Goal: Subscribe to service/newsletter

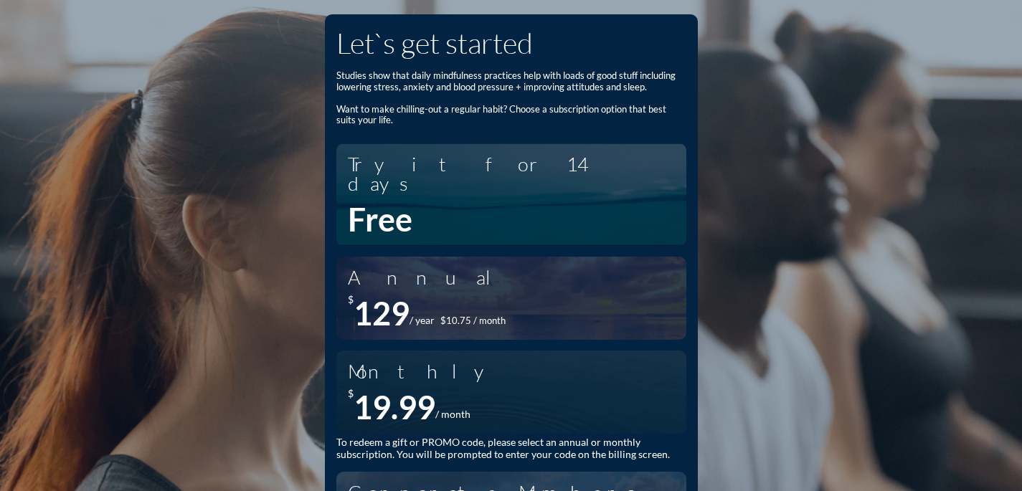
click at [616, 49] on h1 "Let`s get started" at bounding box center [511, 43] width 350 height 34
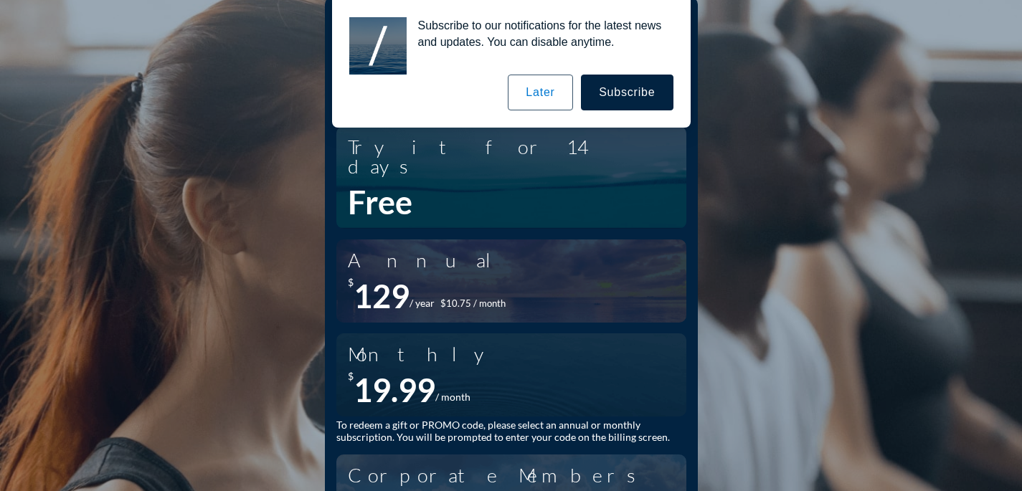
scroll to position [14, 0]
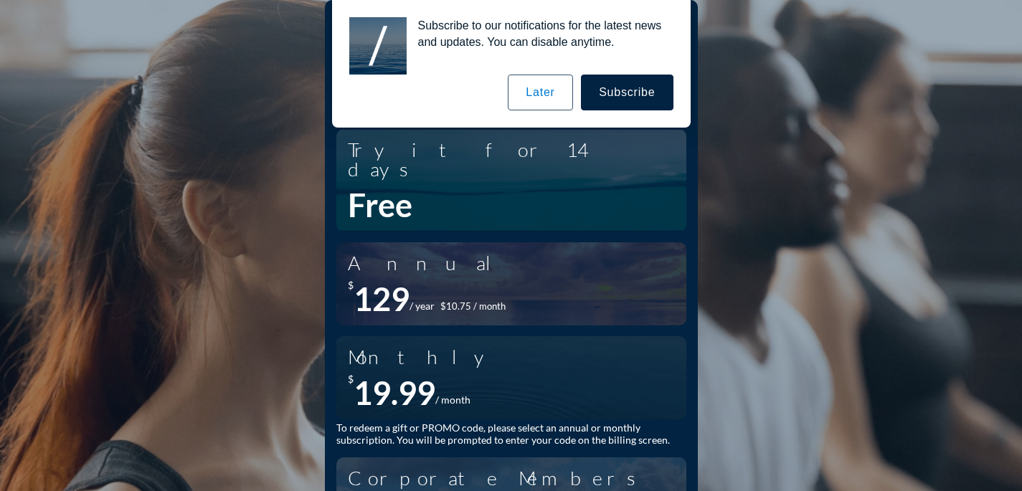
click at [549, 82] on button "Later" at bounding box center [540, 93] width 65 height 36
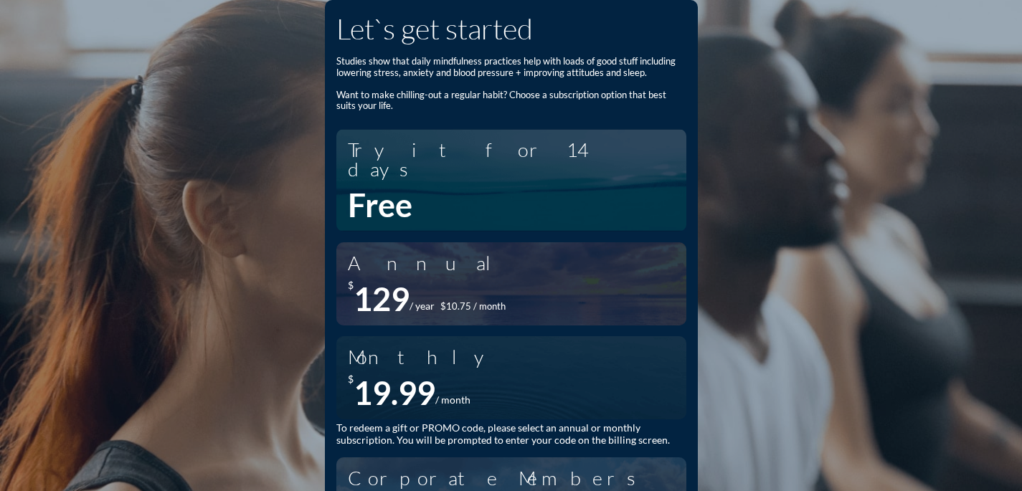
click at [444, 280] on div "$ 129 / year $10.75 / month" at bounding box center [428, 299] width 160 height 39
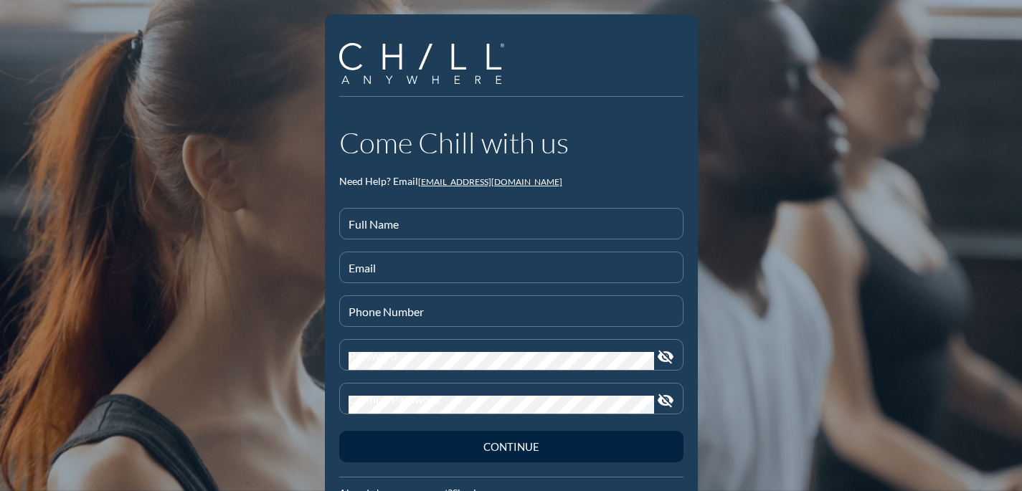
click at [627, 120] on div "Come Chill with us Need Help? Email [EMAIL_ADDRESS][DOMAIN_NAME] Full Name Emai…" at bounding box center [511, 271] width 373 height 514
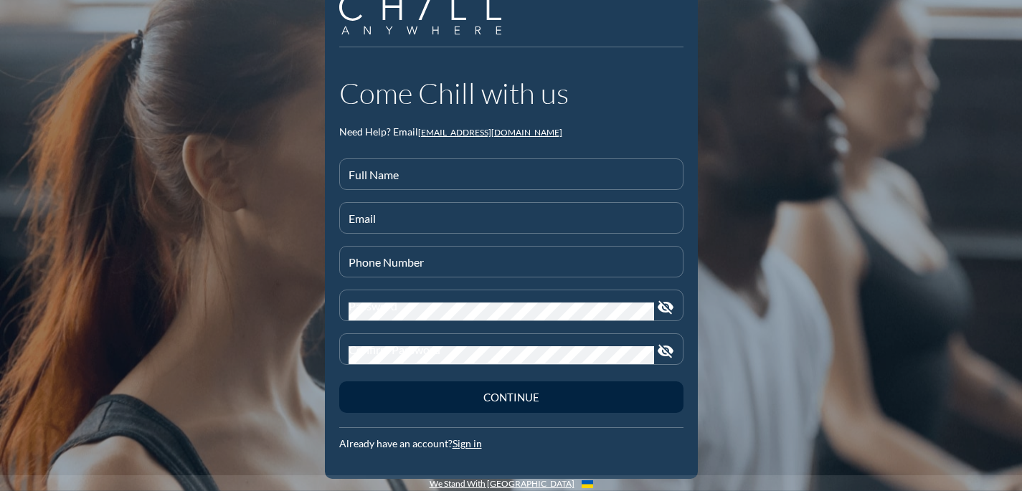
scroll to position [51, 0]
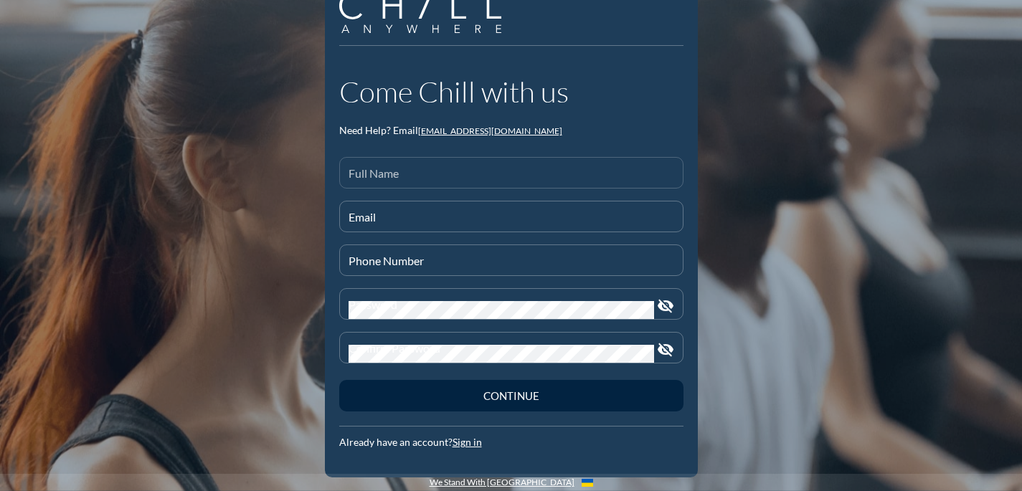
click at [439, 167] on div "Full Name" at bounding box center [511, 173] width 326 height 30
type input "[PERSON_NAME]"
type input "[PHONE_NUMBER]"
click at [400, 220] on input "Email" at bounding box center [511, 223] width 326 height 18
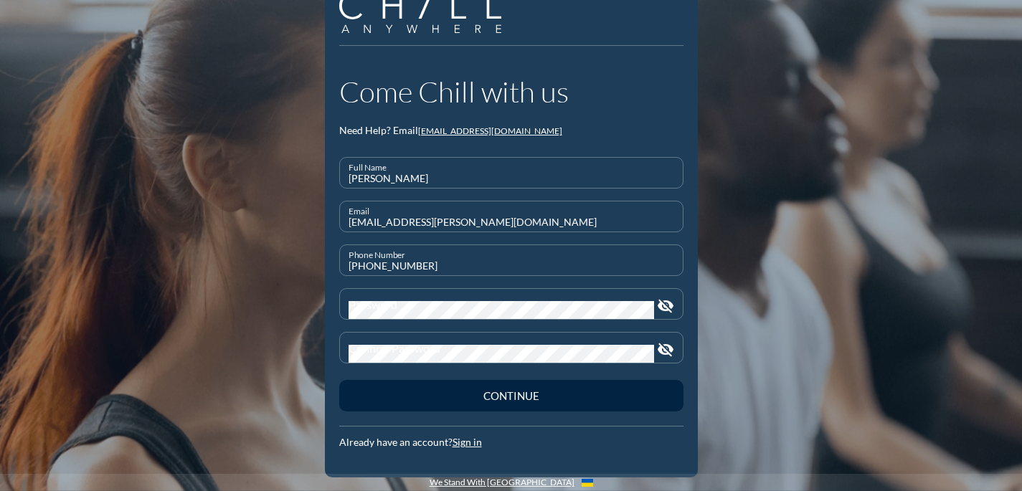
type input "[EMAIL_ADDRESS][PERSON_NAME][DOMAIN_NAME]"
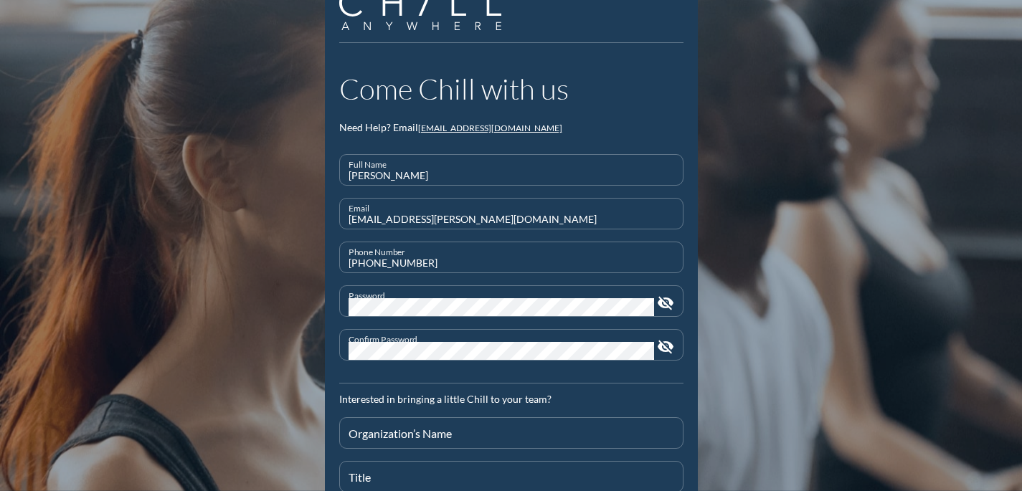
scroll to position [227, 0]
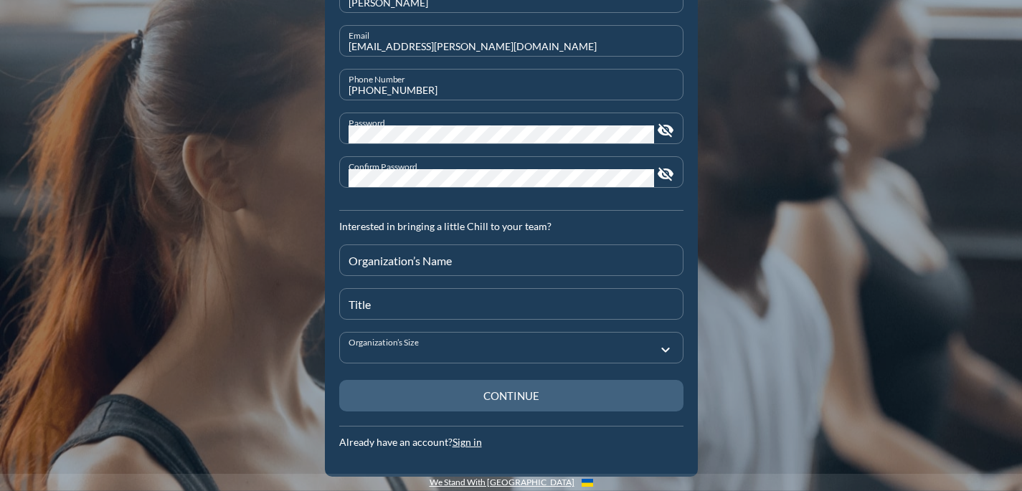
click at [526, 404] on button "Continue" at bounding box center [511, 396] width 344 height 32
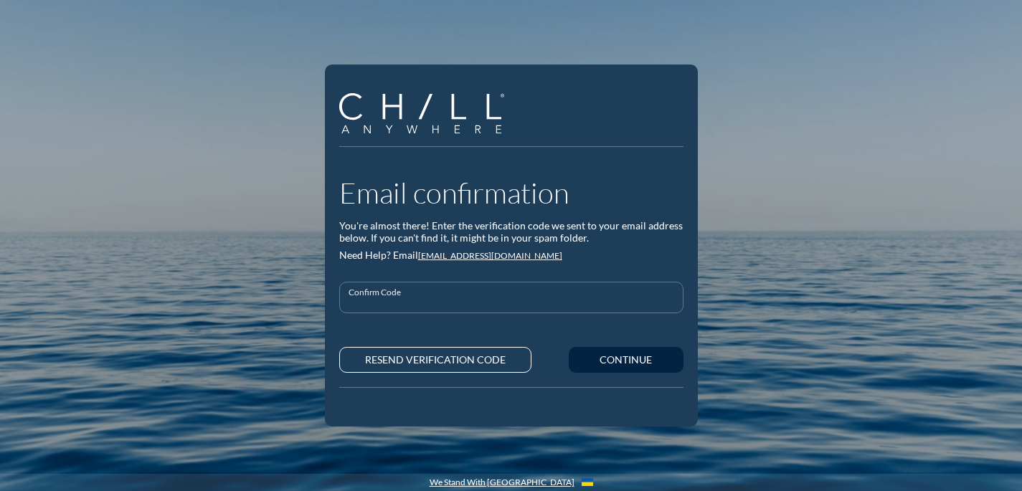
click at [356, 303] on input "Confirm Code" at bounding box center [511, 304] width 326 height 18
type input "7290"
click at [638, 364] on div "Continue" at bounding box center [626, 360] width 65 height 12
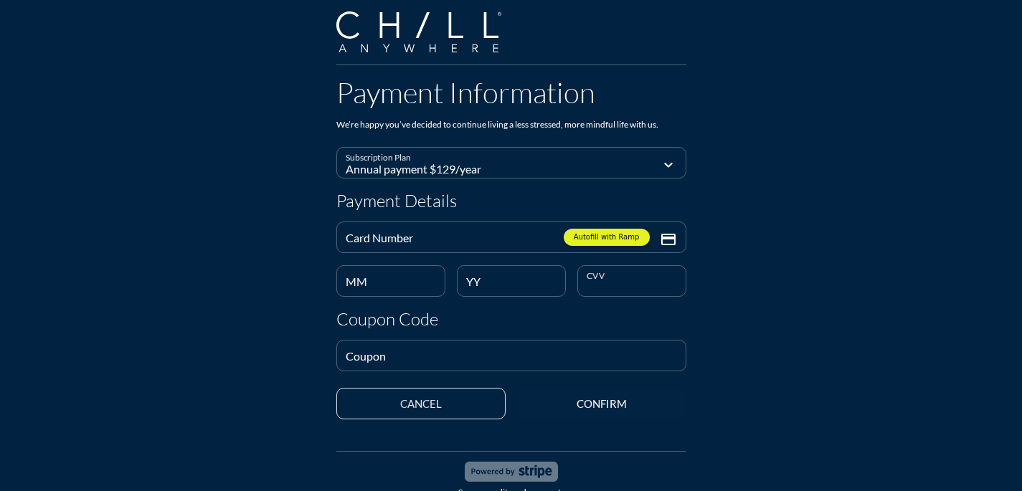
click at [972, 267] on div "Payment Information We’re happy you’ve decided to continue living a less stress…" at bounding box center [511, 260] width 1022 height 520
type input "-2"
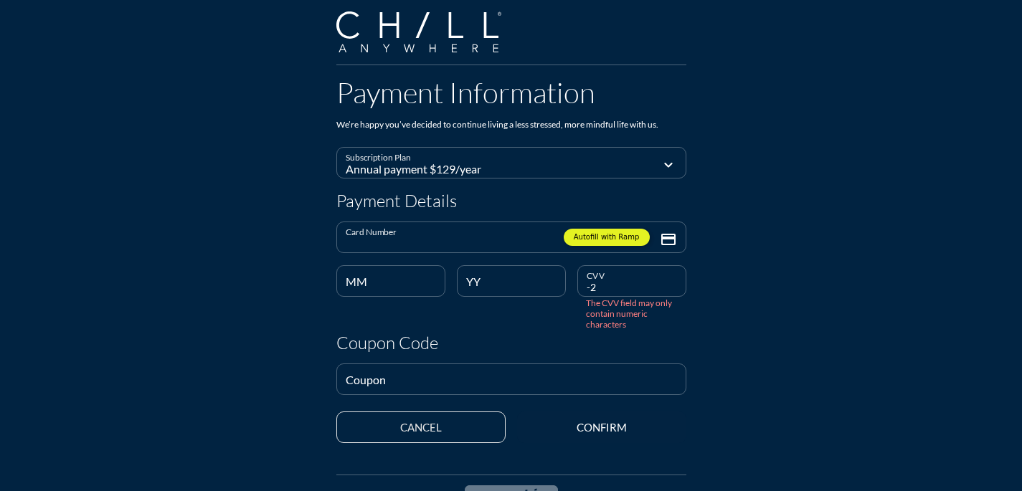
click at [510, 234] on input "Card Number" at bounding box center [501, 245] width 311 height 23
click at [833, 216] on div "Payment Information We’re happy you’ve decided to continue living a less stress…" at bounding box center [511, 273] width 1022 height 546
click at [511, 229] on div "Autofill with Ramp" at bounding box center [501, 237] width 311 height 30
click at [470, 237] on input "Card Number" at bounding box center [501, 245] width 311 height 23
click at [878, 128] on div "Payment Information We’re happy you’ve decided to continue living a less stress…" at bounding box center [511, 273] width 1022 height 546
